Goal: Task Accomplishment & Management: Manage account settings

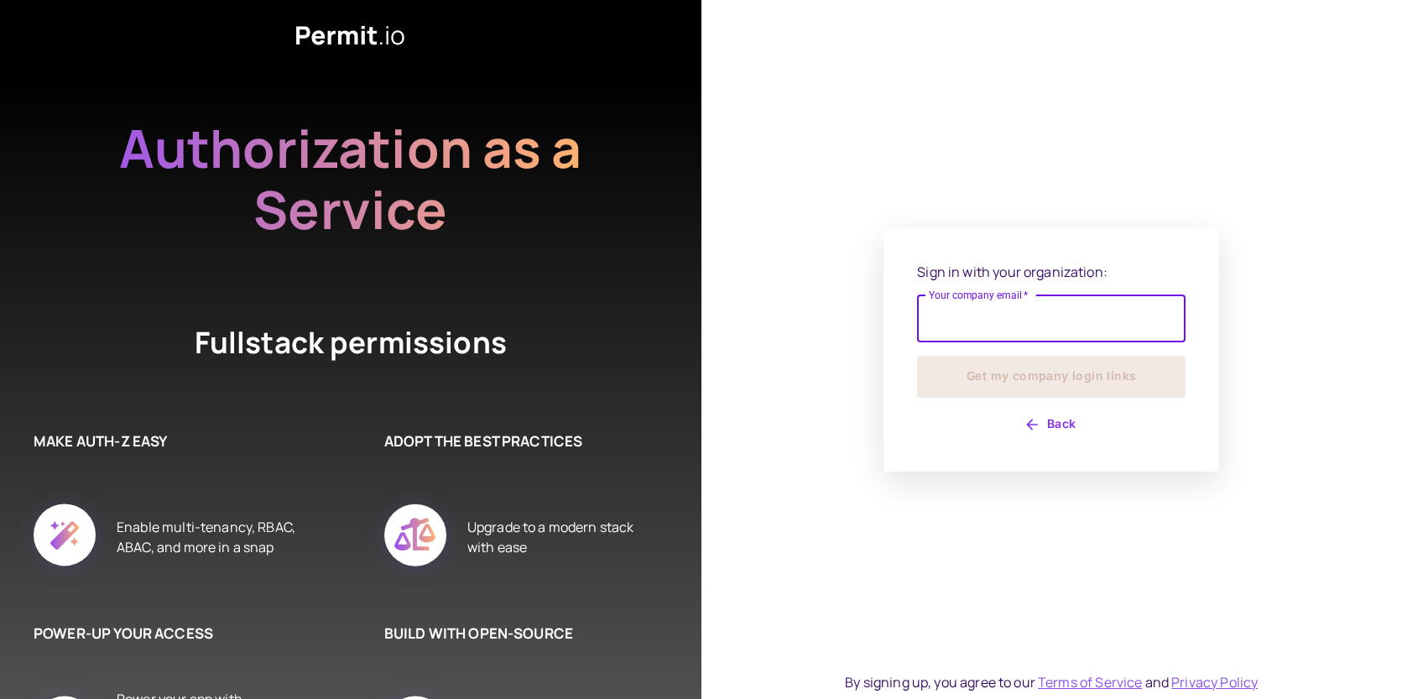
click at [980, 313] on input "Your company email   *" at bounding box center [1051, 318] width 268 height 47
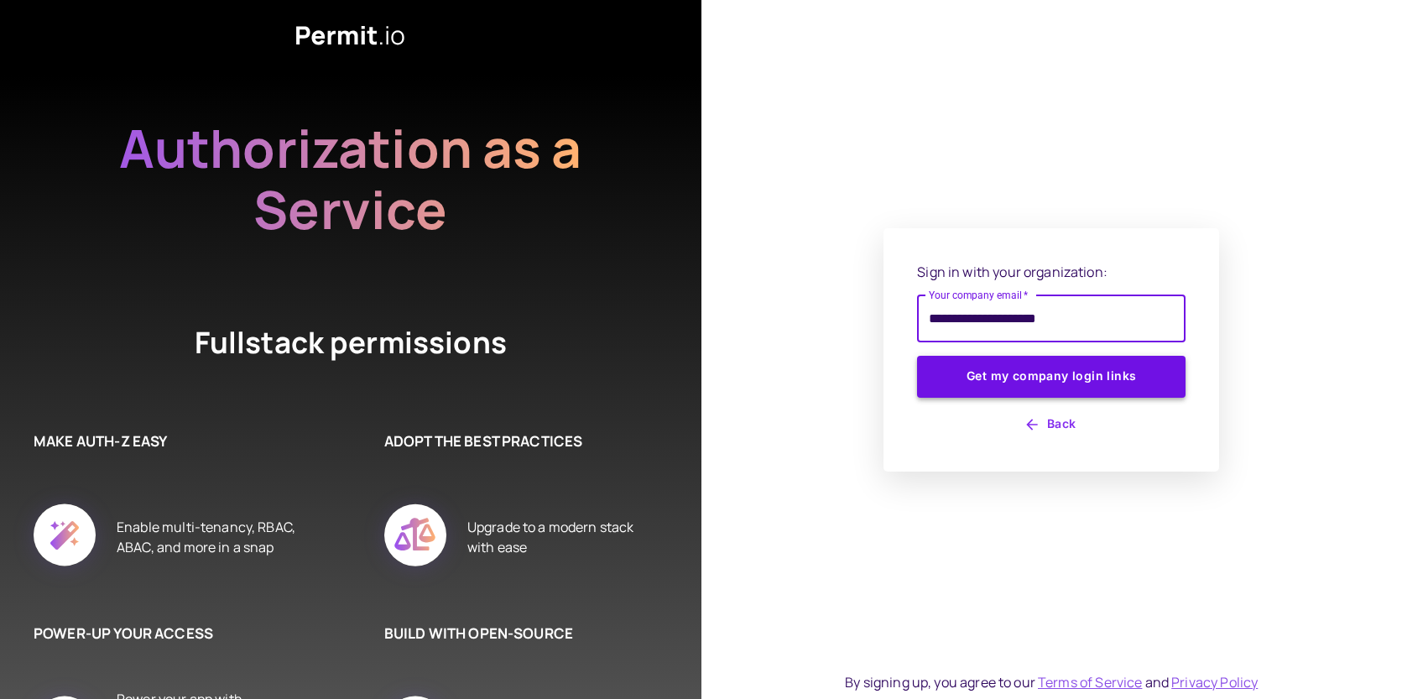
type input "**********"
click at [1056, 379] on button "Get my company login links" at bounding box center [1051, 377] width 268 height 42
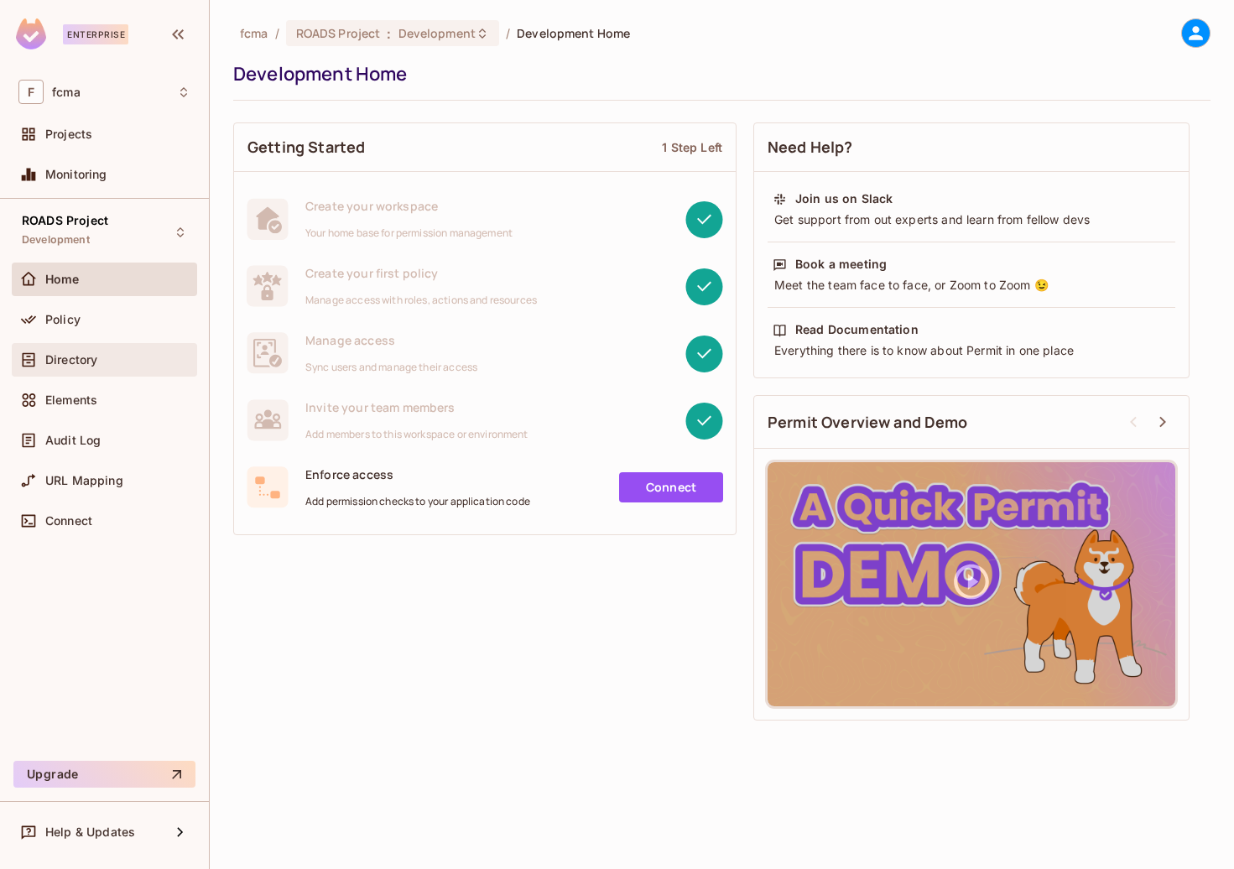
click at [61, 366] on span "Directory" at bounding box center [71, 359] width 52 height 13
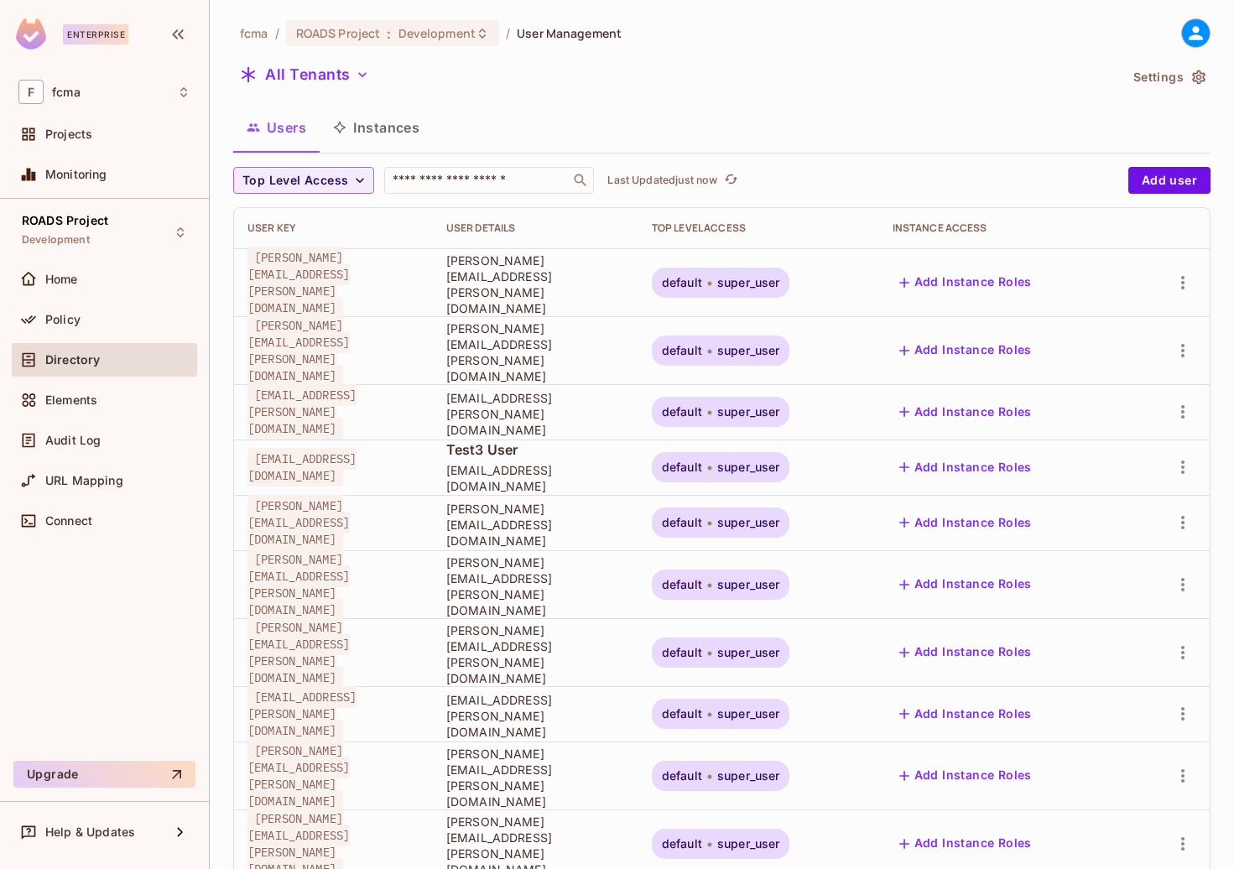
scroll to position [303, 0]
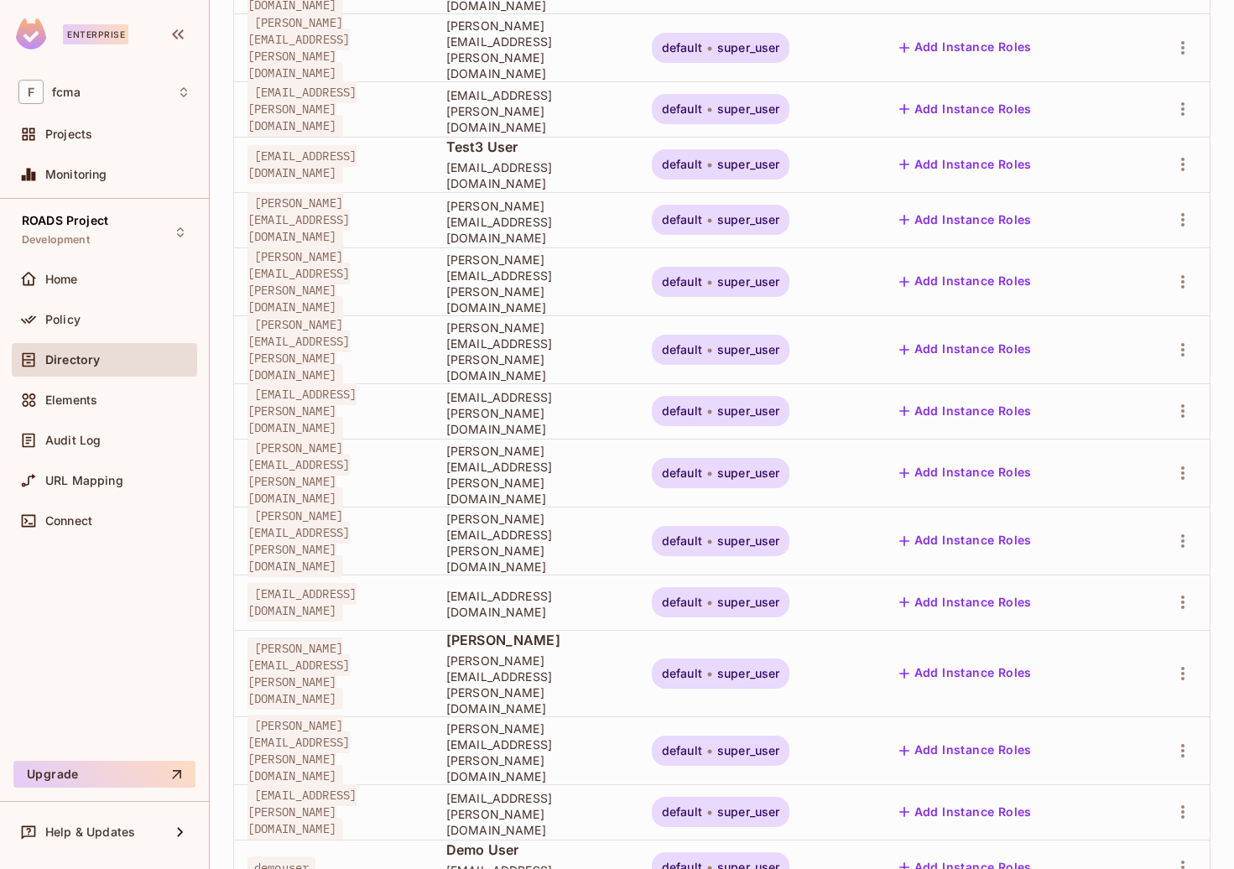
click at [1177, 698] on body "Enterprise F fcma Projects Monitoring ROADS Project Development Home Policy Dir…" at bounding box center [617, 434] width 1234 height 869
click at [1167, 698] on li "100 / page" at bounding box center [1142, 831] width 84 height 35
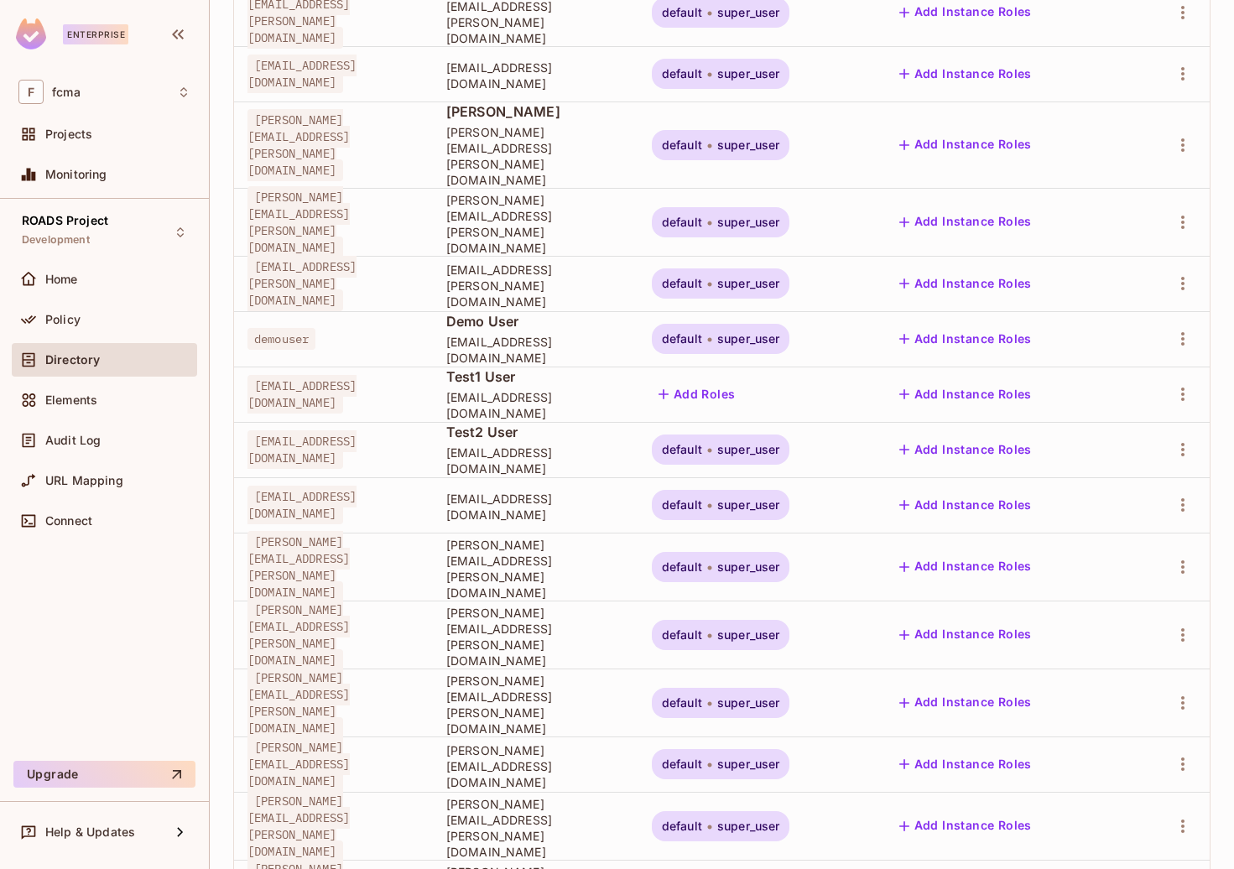
scroll to position [1078, 0]
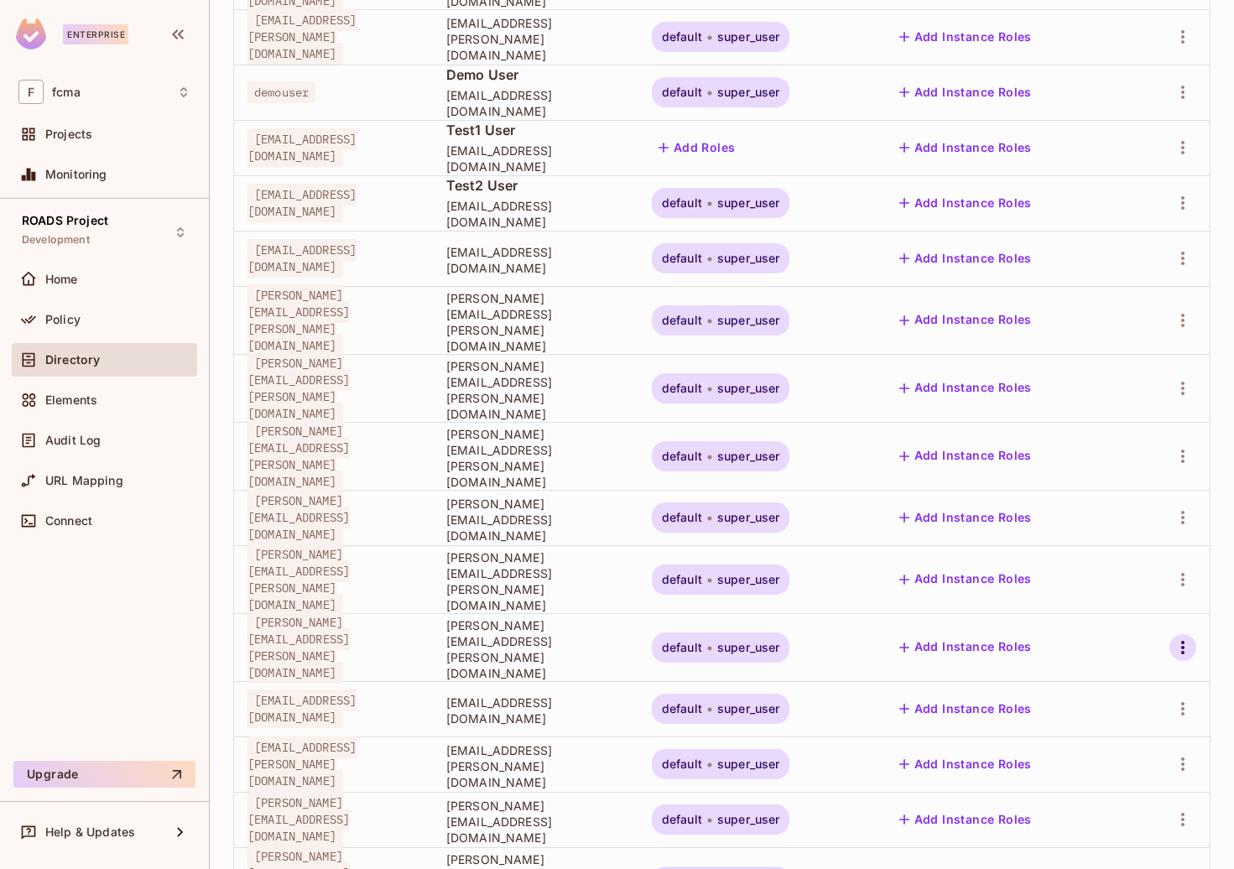
click at [1173, 638] on icon "button" at bounding box center [1183, 648] width 20 height 20
click at [1090, 518] on li "Edit" at bounding box center [1093, 510] width 156 height 37
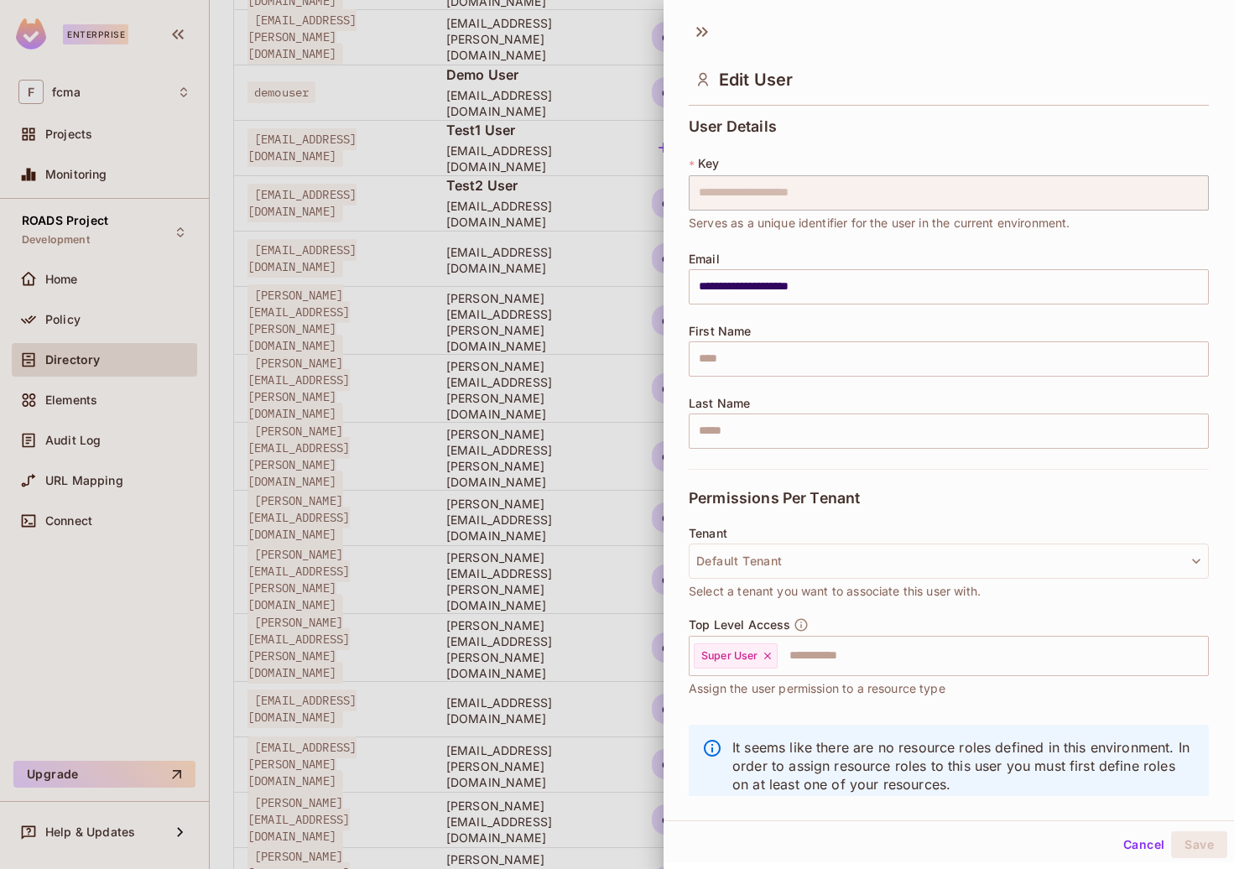
click at [1134, 698] on button "Cancel" at bounding box center [1143, 844] width 55 height 27
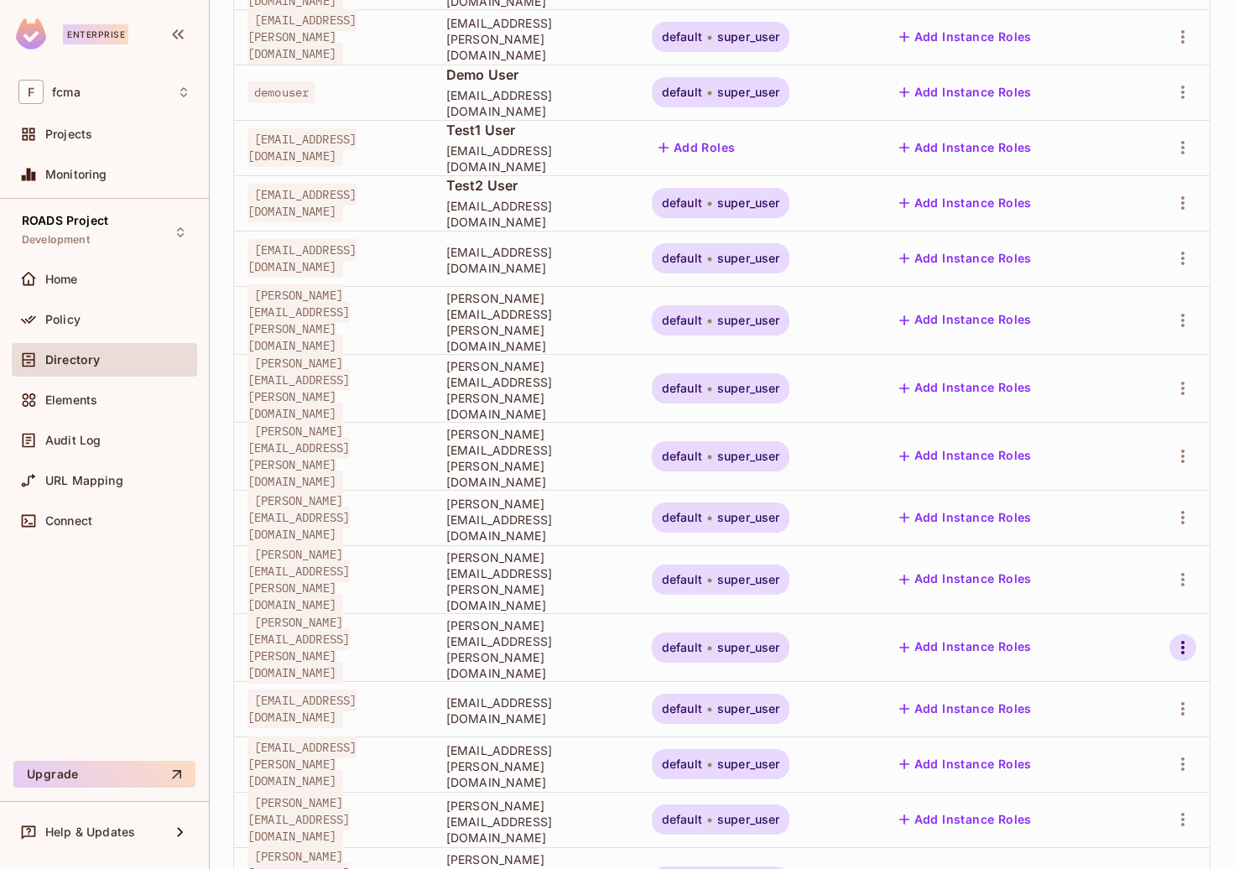
click at [1173, 638] on icon "button" at bounding box center [1183, 648] width 20 height 20
click at [1111, 591] on div "Edit Attributes" at bounding box center [1103, 583] width 83 height 17
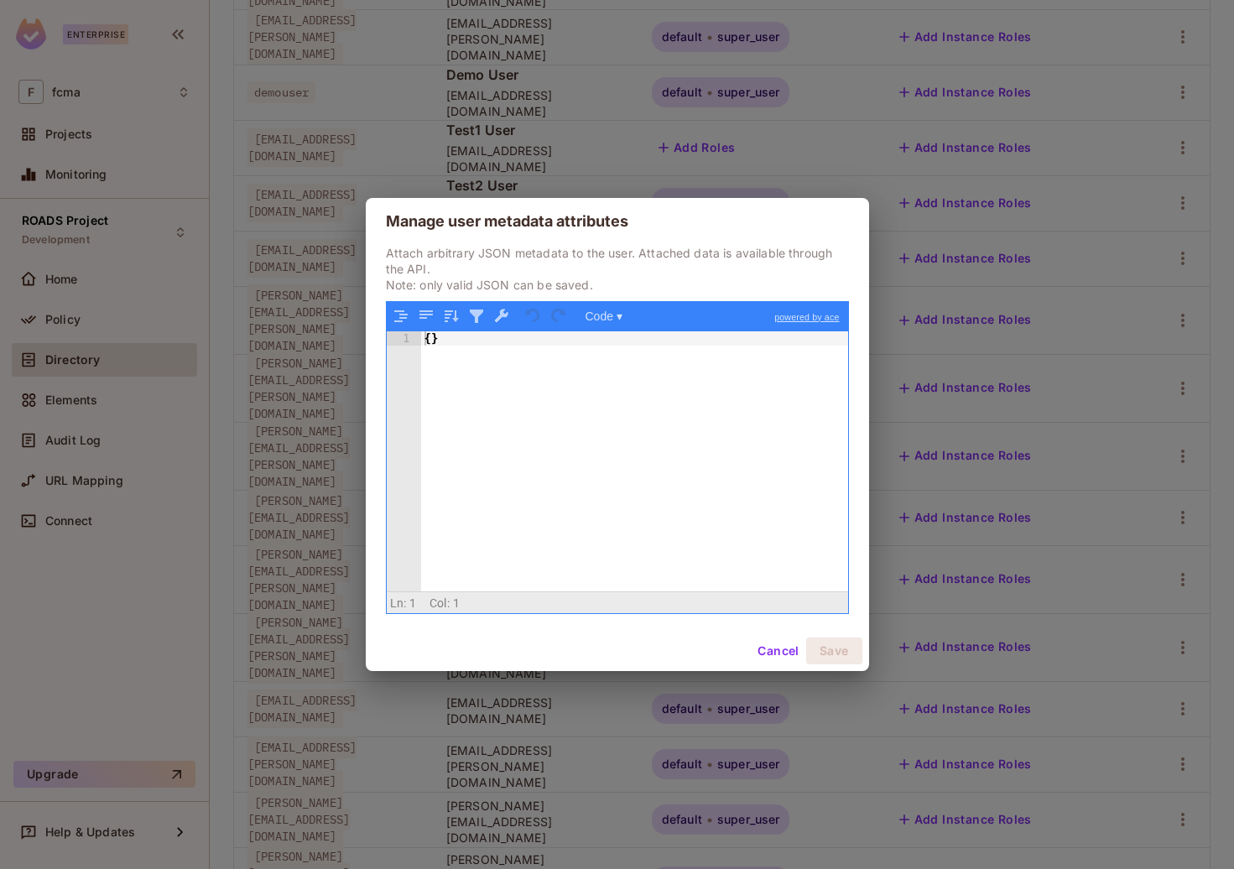
click at [432, 340] on div "{ }" at bounding box center [634, 475] width 427 height 289
drag, startPoint x: 450, startPoint y: 345, endPoint x: 398, endPoint y: 336, distance: 53.5
click at [398, 336] on div "1 { } XXXXXXXXXXXXXXXXXXXXXXXXXXXXXXXXXXXXXXXXXXXXXXXXXX" at bounding box center [617, 461] width 461 height 261
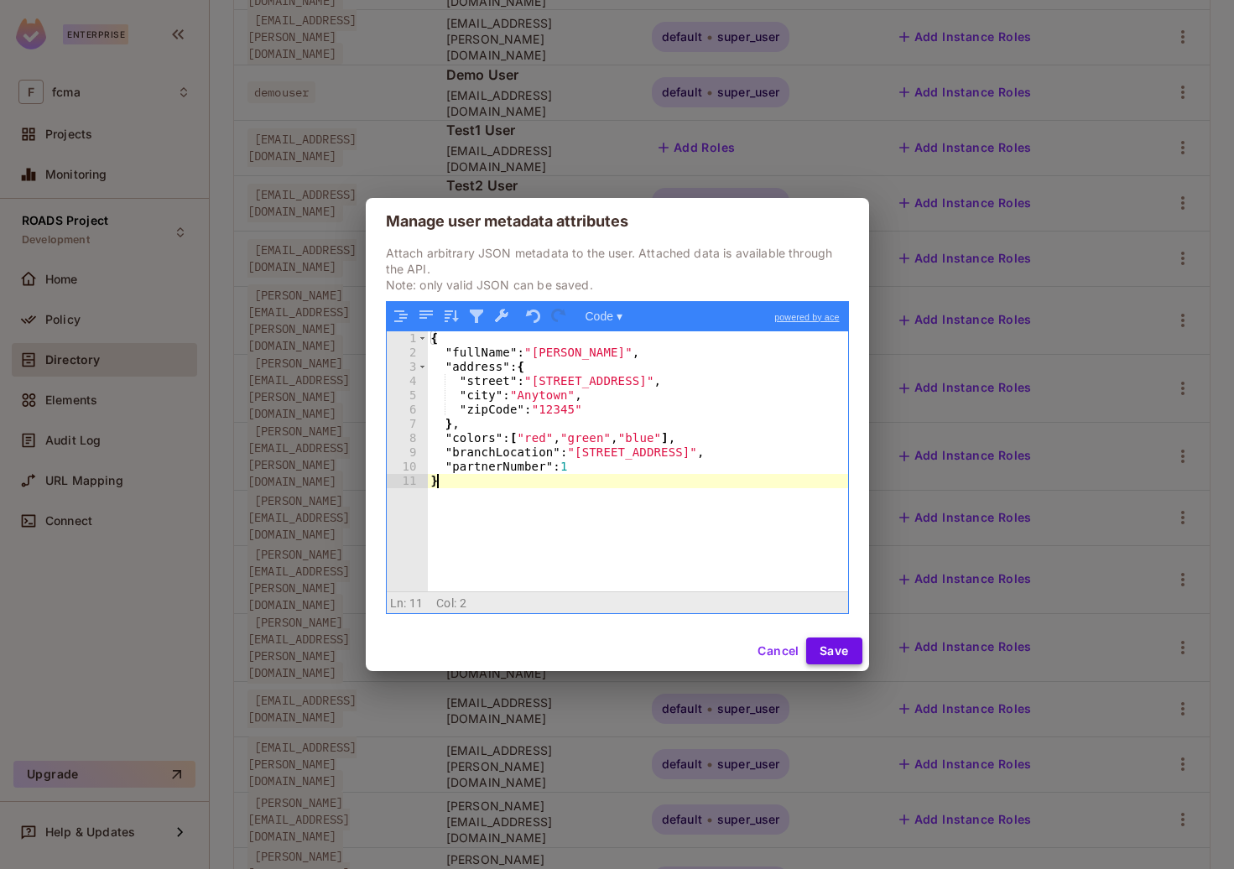
click at [826, 643] on button "Save" at bounding box center [834, 651] width 56 height 27
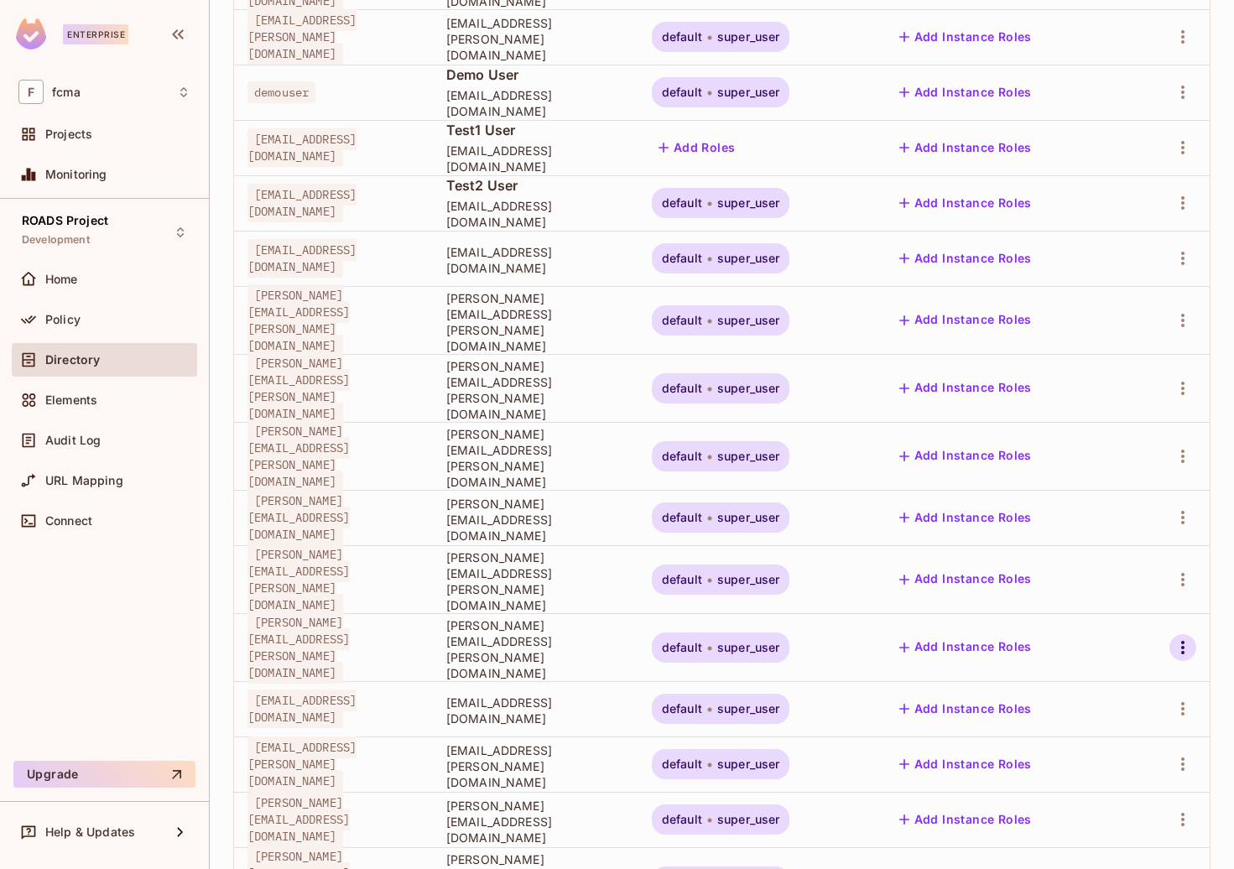
click at [1173, 638] on icon "button" at bounding box center [1183, 648] width 20 height 20
click at [1081, 577] on div "Edit Attributes" at bounding box center [1103, 583] width 83 height 17
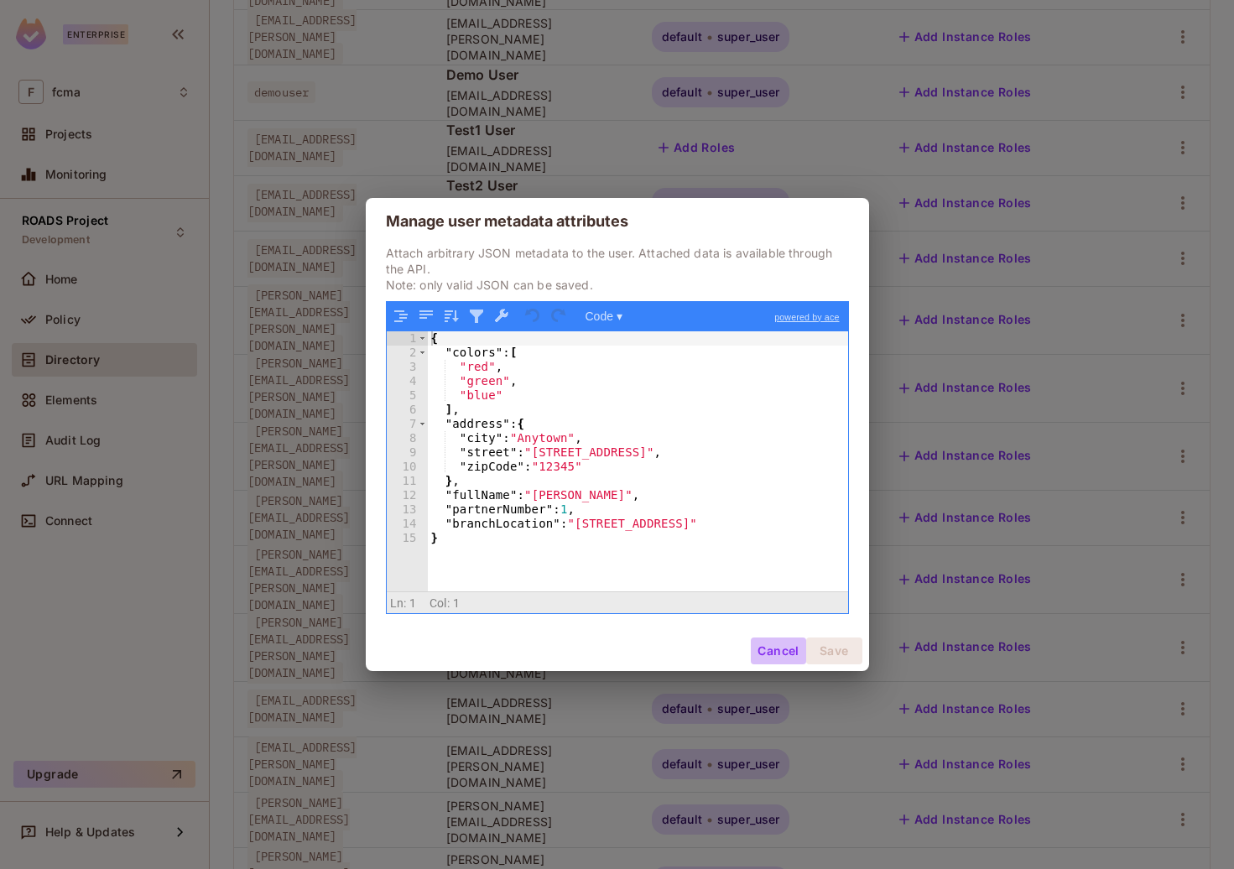
click at [771, 651] on button "Cancel" at bounding box center [778, 651] width 55 height 27
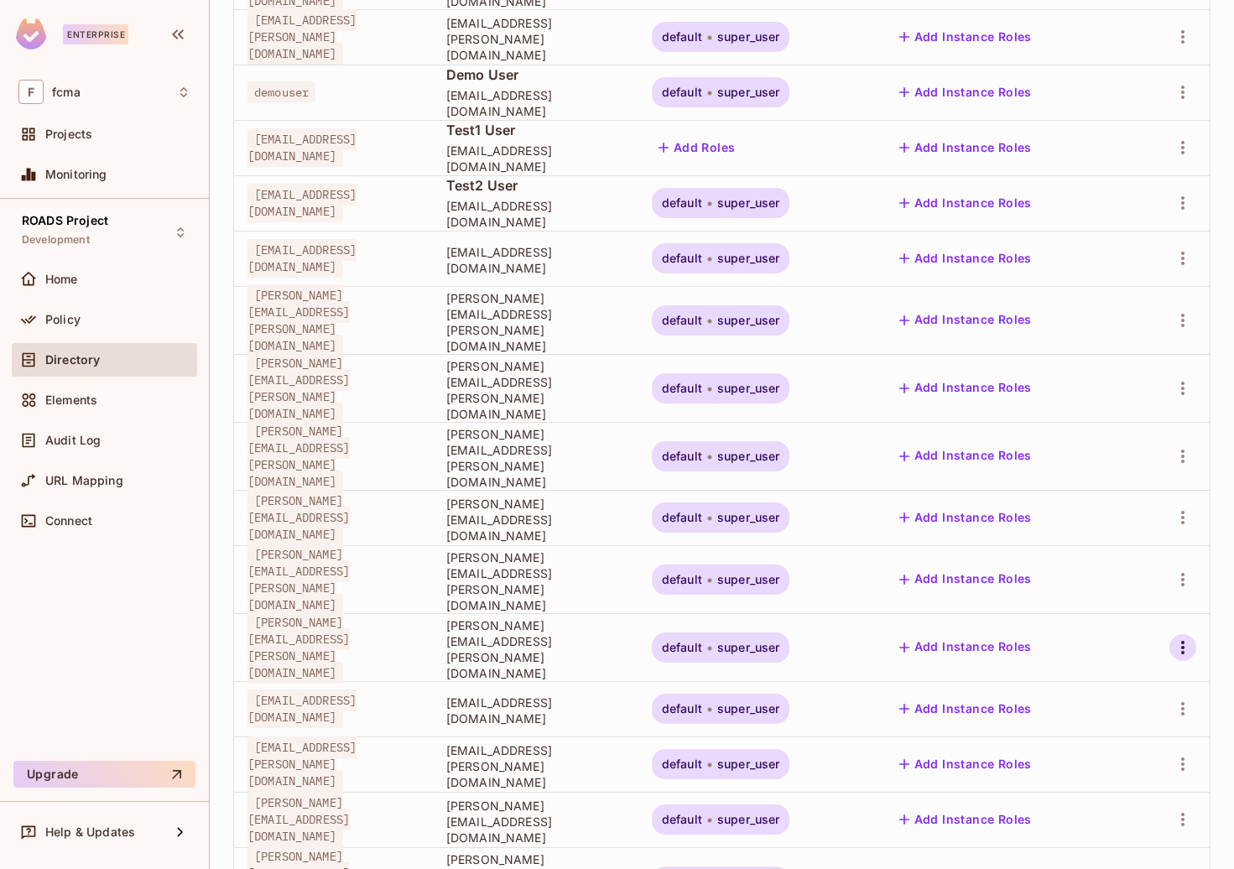
click at [1173, 638] on icon "button" at bounding box center [1183, 648] width 20 height 20
click at [1069, 513] on div "Edit" at bounding box center [1073, 510] width 23 height 17
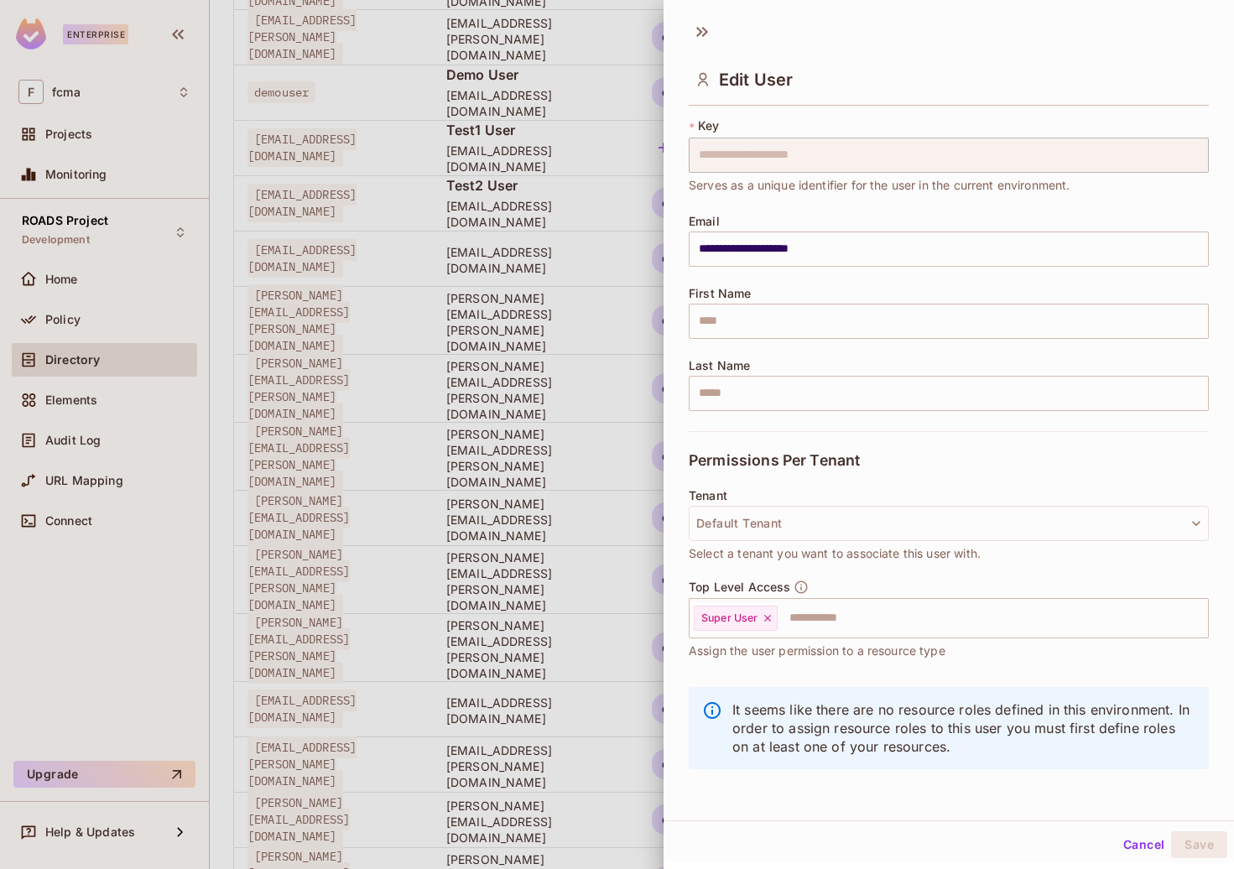
scroll to position [0, 0]
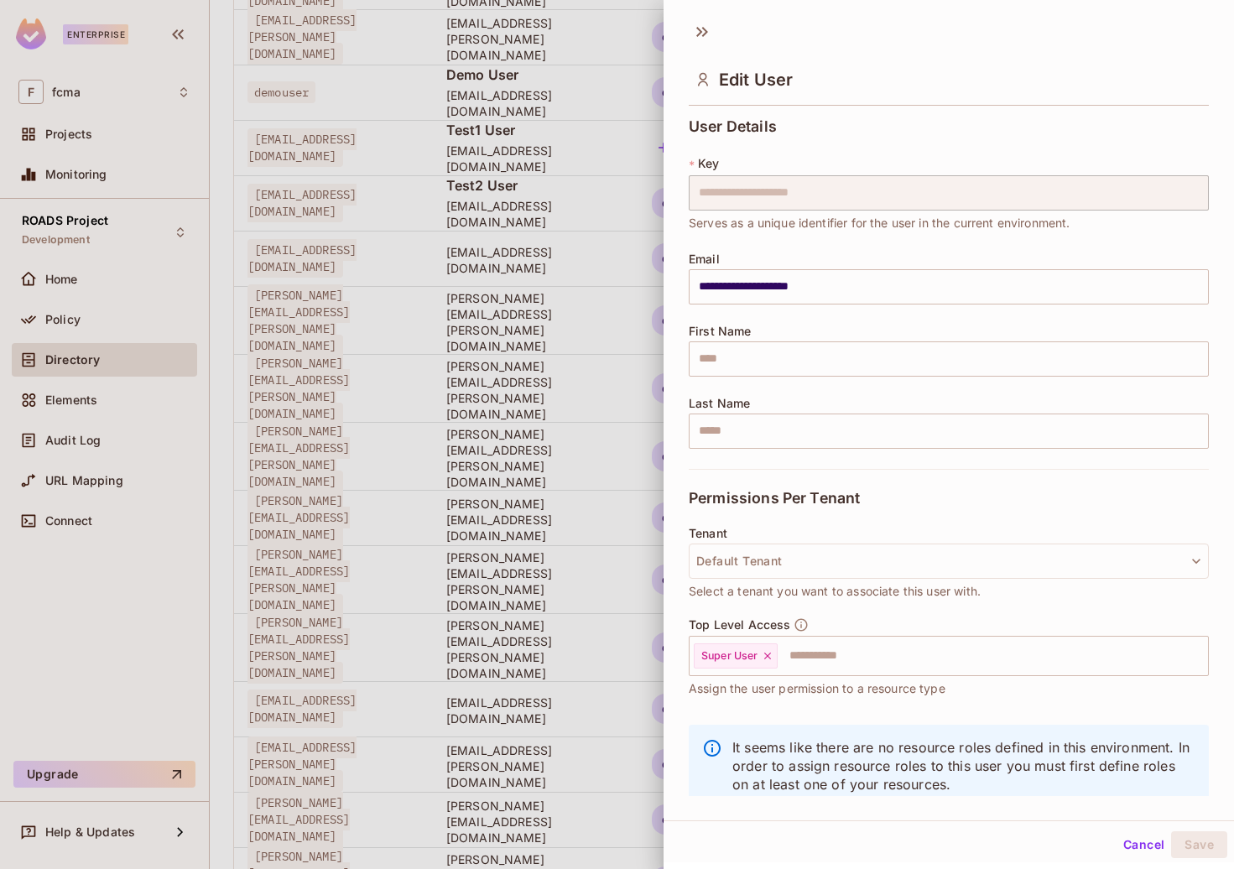
click at [1131, 698] on button "Cancel" at bounding box center [1143, 844] width 55 height 27
